Goal: Task Accomplishment & Management: Manage account settings

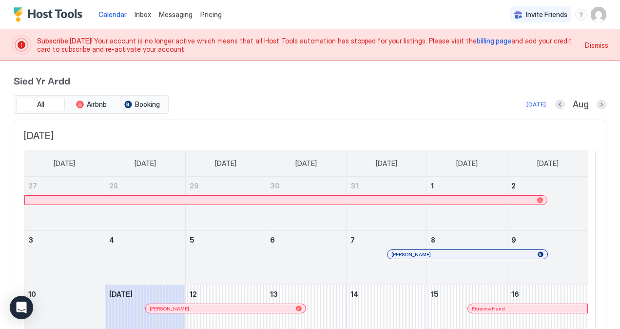
click at [207, 16] on span "Pricing" at bounding box center [210, 14] width 21 height 9
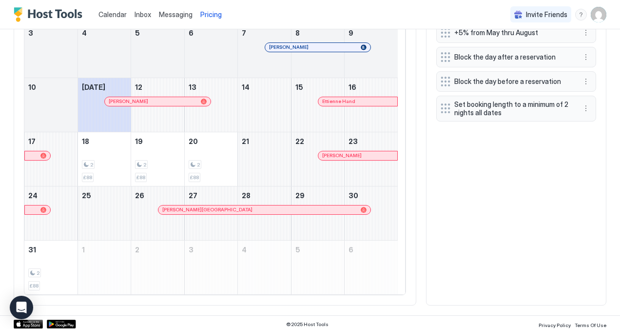
scroll to position [431, 0]
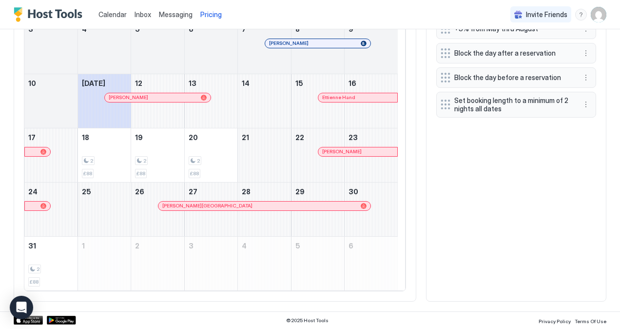
click at [135, 15] on span "Inbox" at bounding box center [143, 14] width 17 height 8
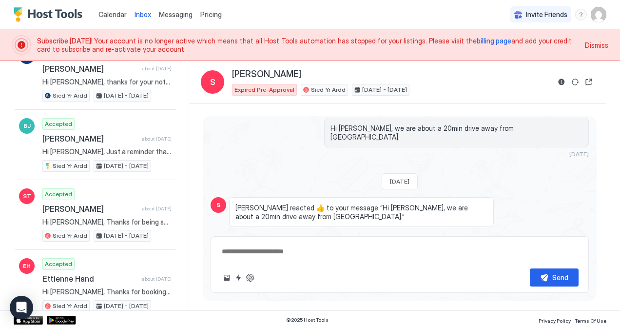
scroll to position [926, 0]
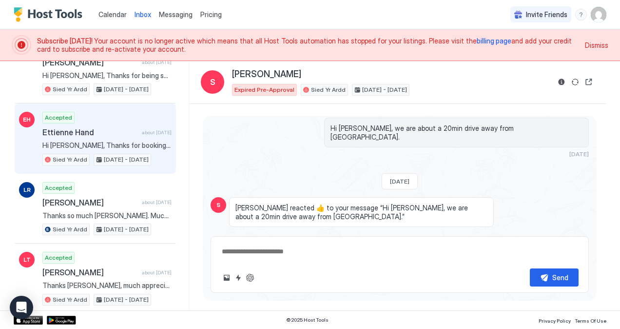
click at [74, 143] on span "Hi [PERSON_NAME], Thanks for booking our place. I'll send you more details incl…" at bounding box center [106, 145] width 129 height 9
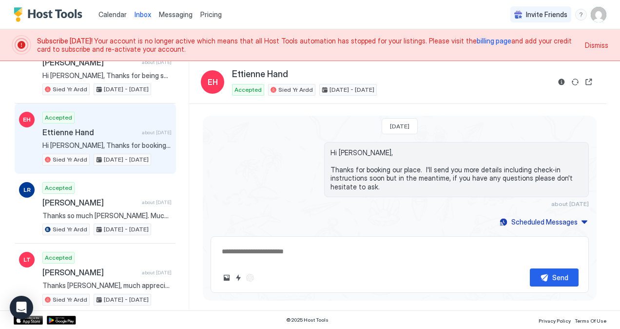
type textarea "*"
click at [477, 40] on span "billing page" at bounding box center [494, 41] width 35 height 8
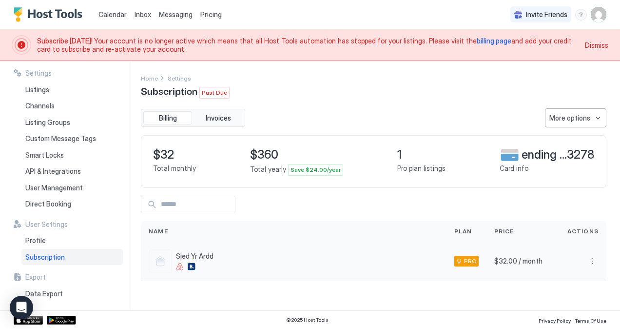
click at [162, 261] on div at bounding box center [160, 260] width 23 height 23
click at [591, 262] on button "More options" at bounding box center [593, 261] width 12 height 12
click at [581, 115] on div at bounding box center [310, 164] width 620 height 329
click at [574, 116] on div "More options" at bounding box center [569, 118] width 41 height 10
click at [534, 158] on span "Edit billing" at bounding box center [533, 155] width 29 height 7
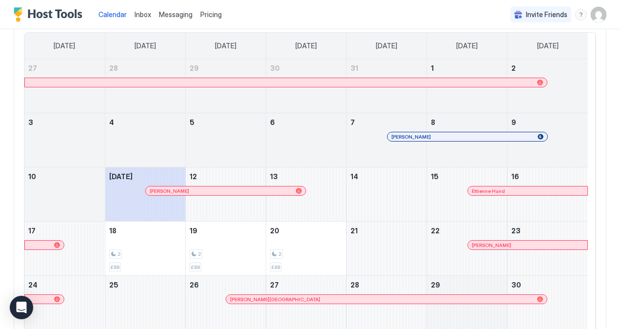
scroll to position [146, 0]
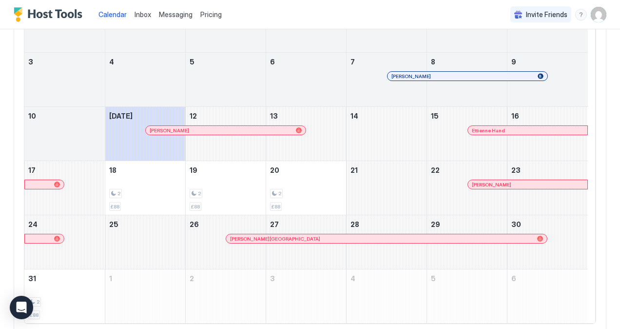
click at [496, 130] on div at bounding box center [498, 130] width 8 height 8
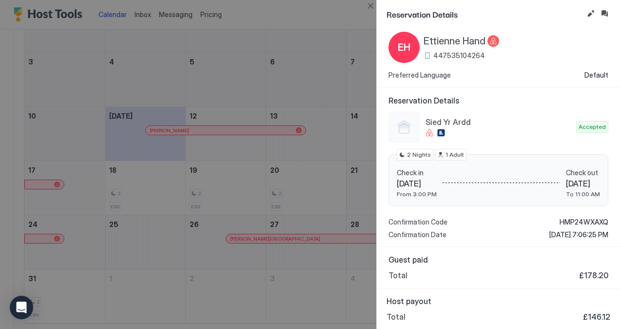
scroll to position [20, 0]
click at [605, 15] on button "Inbox" at bounding box center [605, 14] width 12 height 12
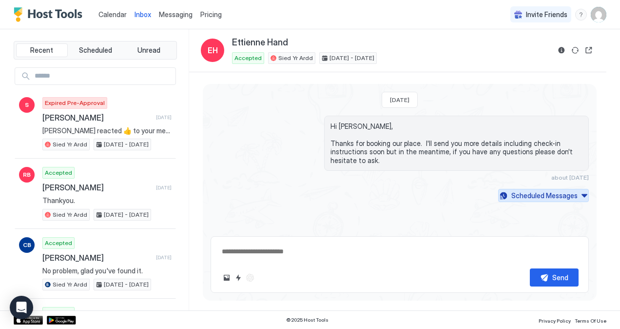
click at [563, 197] on div "Scheduled Messages" at bounding box center [544, 195] width 66 height 10
type textarea "*"
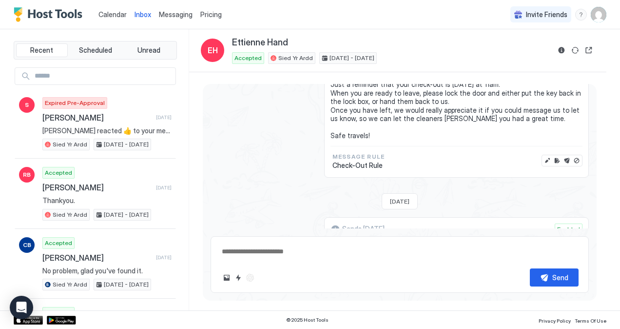
scroll to position [551, 0]
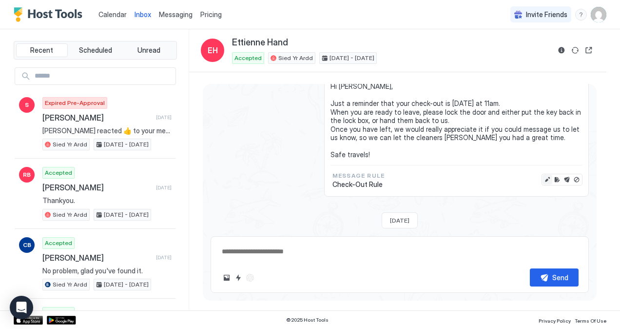
click at [543, 184] on button "Edit message" at bounding box center [548, 180] width 10 height 10
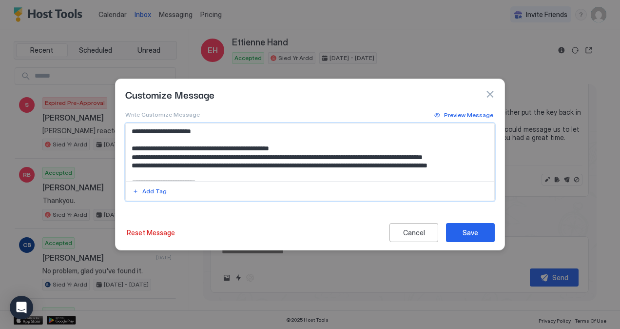
drag, startPoint x: 302, startPoint y: 146, endPoint x: 132, endPoint y: 146, distance: 170.1
click at [132, 146] on textarea "**********" at bounding box center [310, 152] width 369 height 58
click at [137, 157] on textarea "**********" at bounding box center [310, 152] width 369 height 58
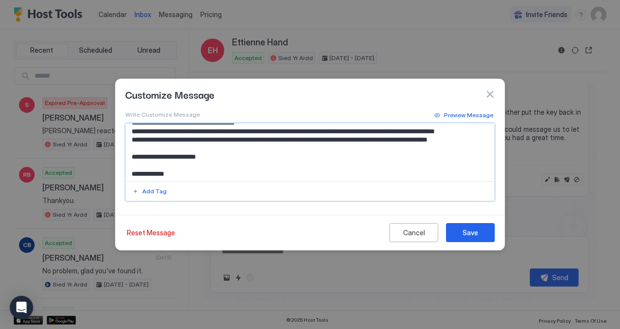
scroll to position [44, 0]
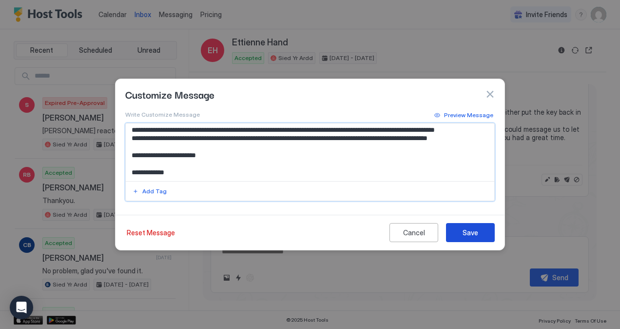
type textarea "**********"
click at [464, 233] on div "Save" at bounding box center [471, 232] width 16 height 10
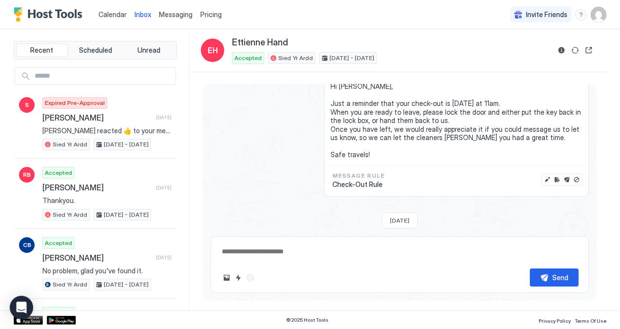
type textarea "*"
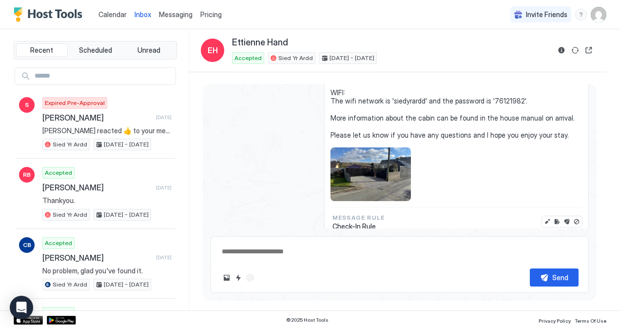
scroll to position [356, 0]
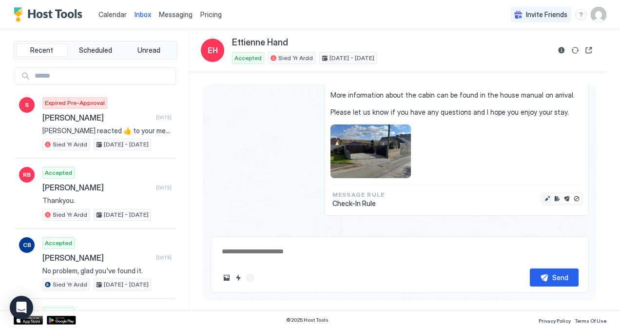
click at [543, 194] on button "Edit message" at bounding box center [548, 199] width 10 height 10
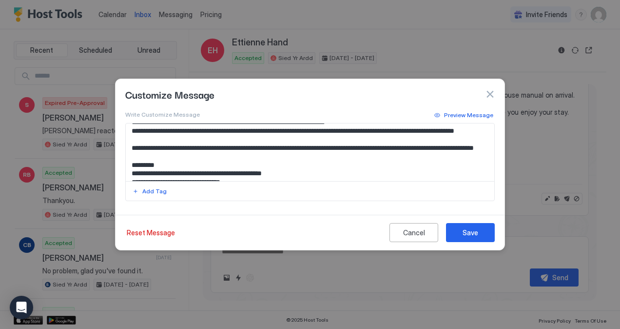
scroll to position [49, 0]
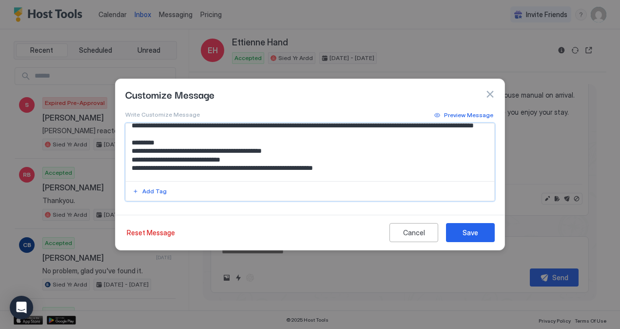
drag, startPoint x: 218, startPoint y: 142, endPoint x: 125, endPoint y: 135, distance: 93.4
click at [125, 135] on div "**********" at bounding box center [310, 162] width 370 height 78
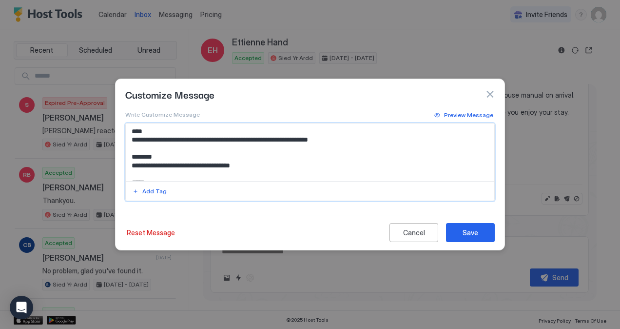
scroll to position [57, 0]
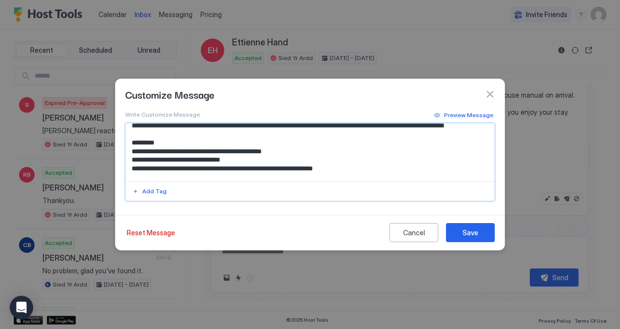
click at [390, 135] on textarea "**********" at bounding box center [310, 152] width 369 height 58
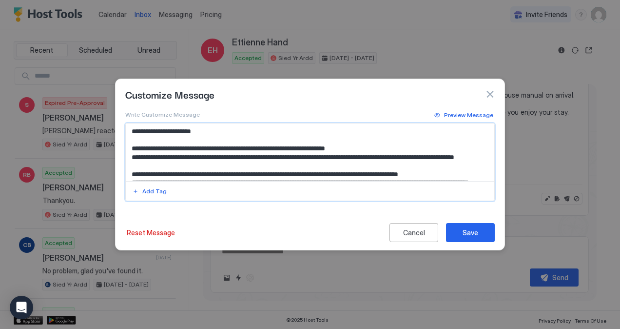
scroll to position [49, 0]
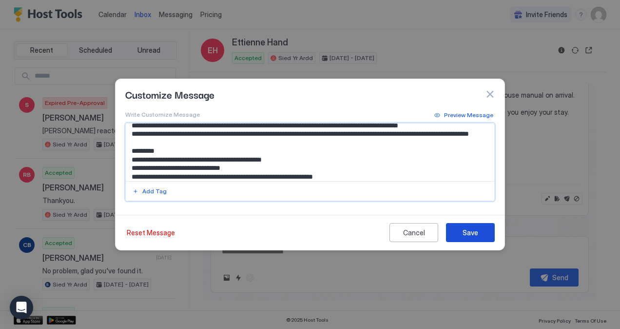
type textarea "**********"
click at [473, 231] on div "Save" at bounding box center [471, 232] width 16 height 10
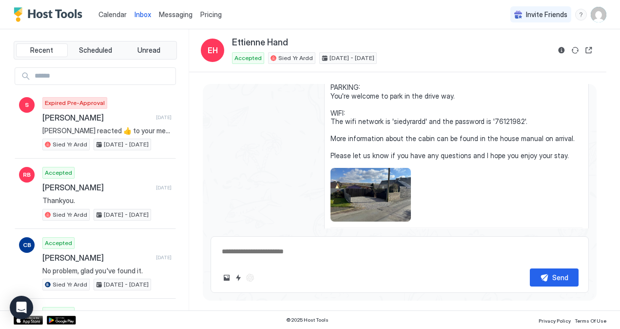
type textarea "*"
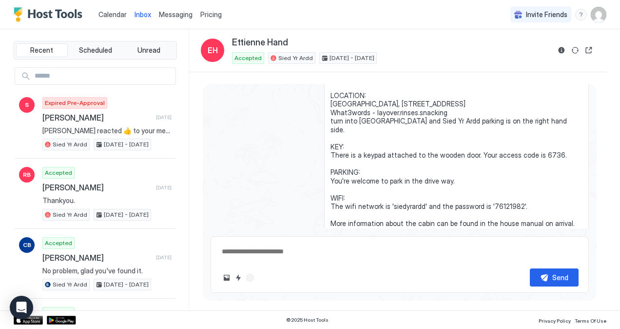
scroll to position [255, 0]
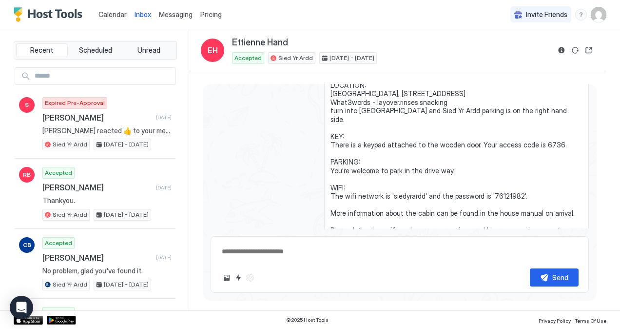
click at [107, 17] on span "Calendar" at bounding box center [112, 14] width 28 height 8
